Goal: Use online tool/utility: Utilize a website feature to perform a specific function

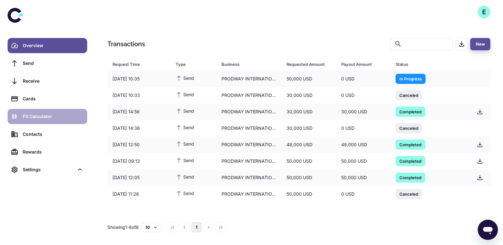
click at [50, 115] on div "FX Calculator" at bounding box center [53, 116] width 61 height 7
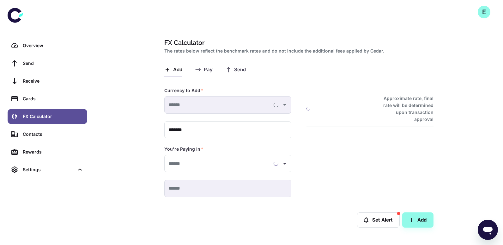
type input "**********"
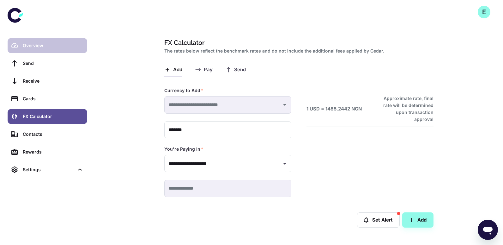
click at [45, 46] on div "Overview" at bounding box center [53, 45] width 61 height 7
